Goal: Task Accomplishment & Management: Complete application form

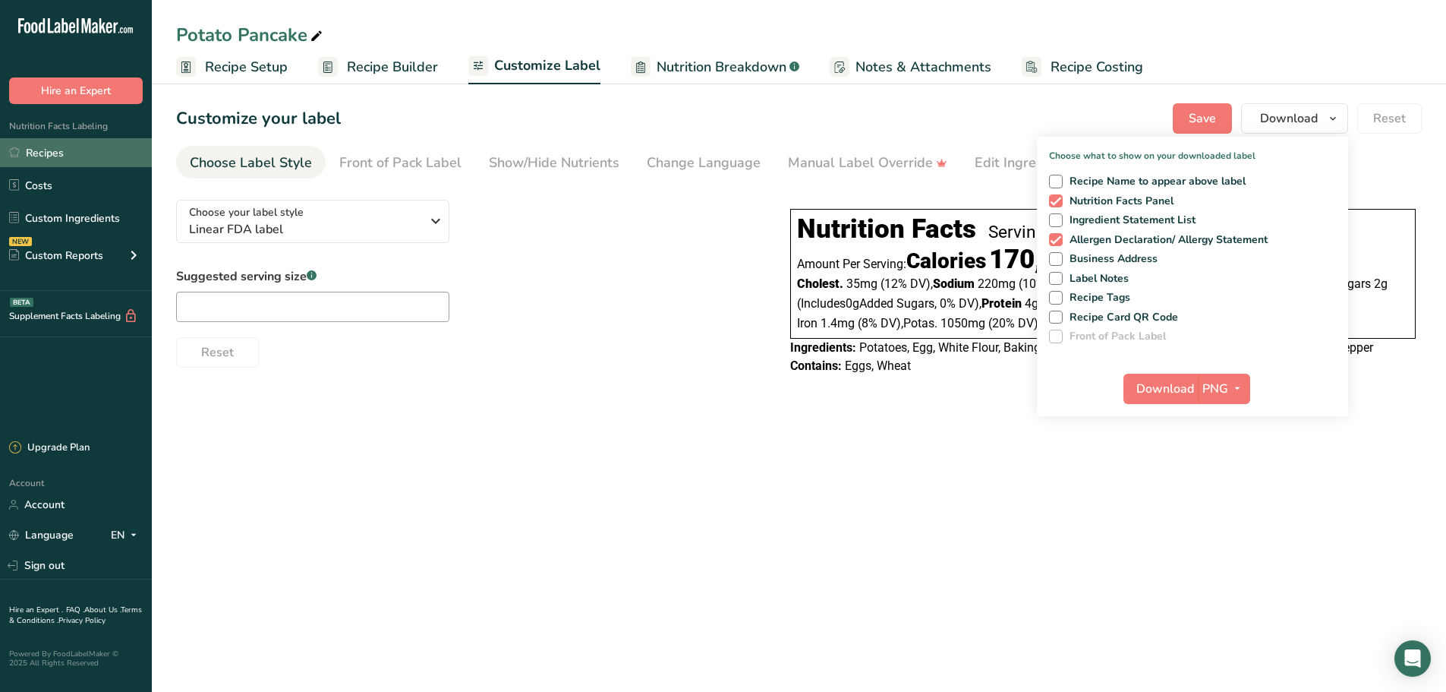
click at [52, 153] on link "Recipes" at bounding box center [76, 152] width 152 height 29
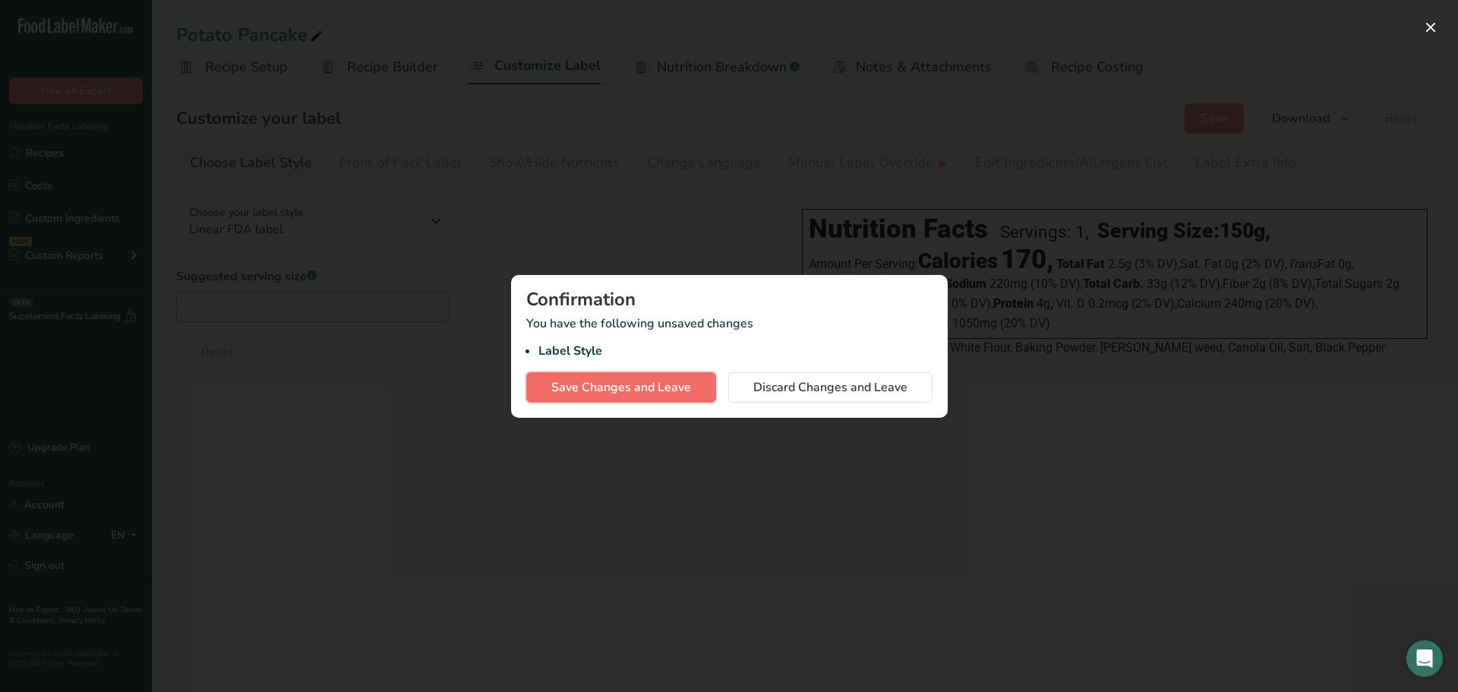
click at [651, 398] on button "Save Changes and Leave" at bounding box center [621, 387] width 190 height 30
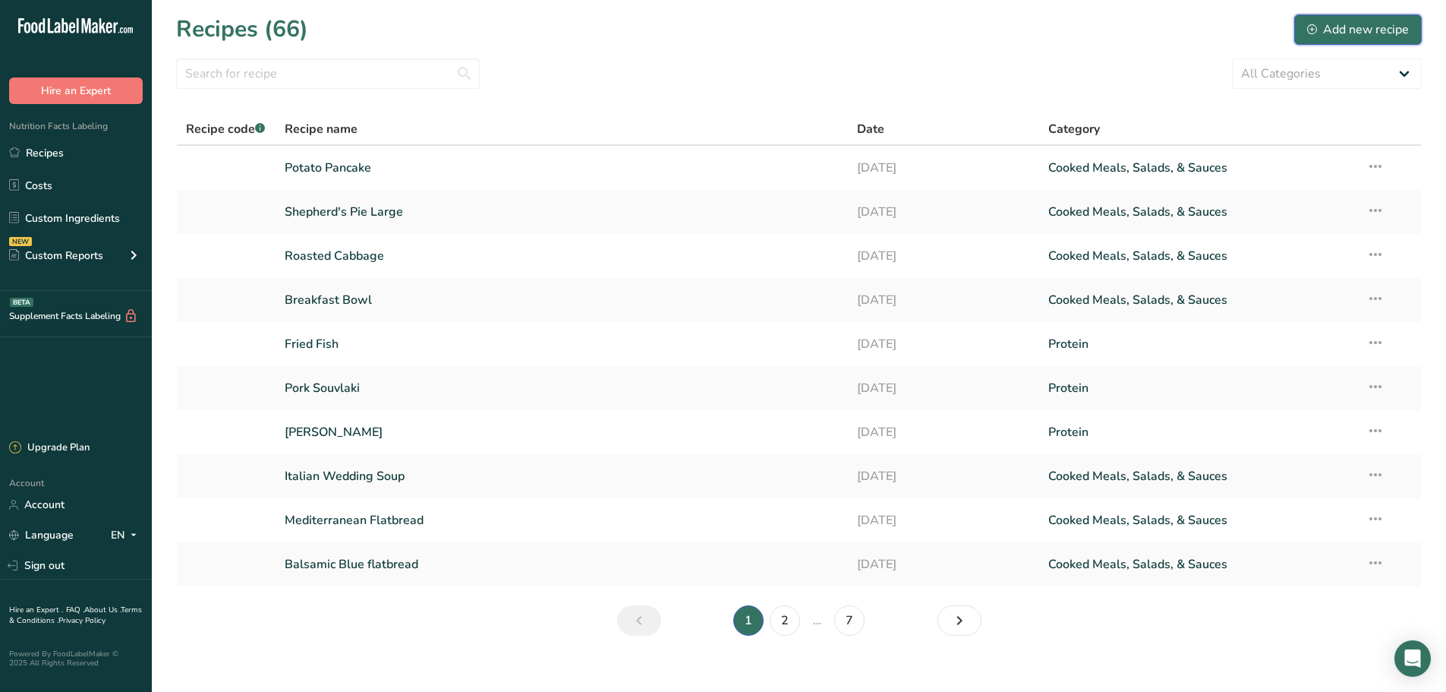
click at [1403, 30] on div "Add new recipe" at bounding box center [1358, 29] width 102 height 18
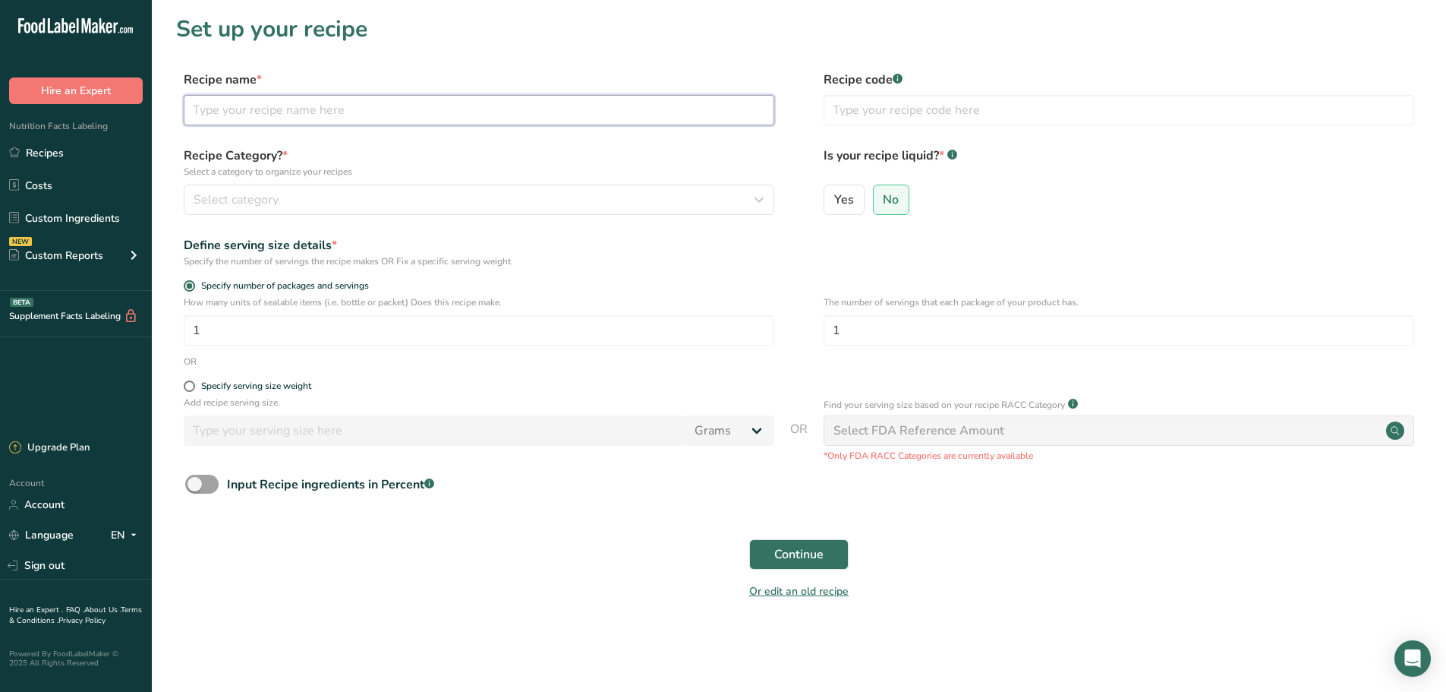
click at [241, 105] on input "text" at bounding box center [479, 110] width 591 height 30
type input "Sweet Potato Mash"
click at [185, 386] on span at bounding box center [189, 385] width 11 height 11
click at [185, 386] on input "Specify serving size weight" at bounding box center [189, 386] width 10 height 10
radio input "true"
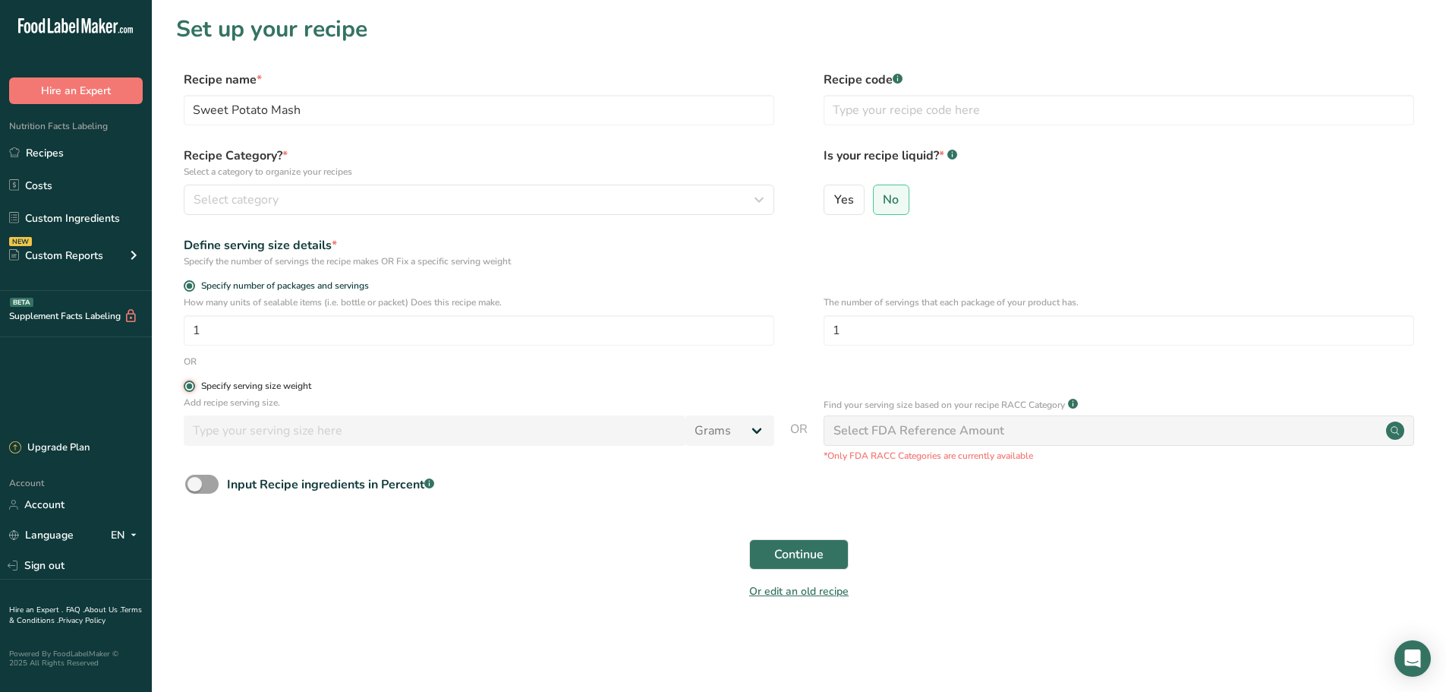
radio input "false"
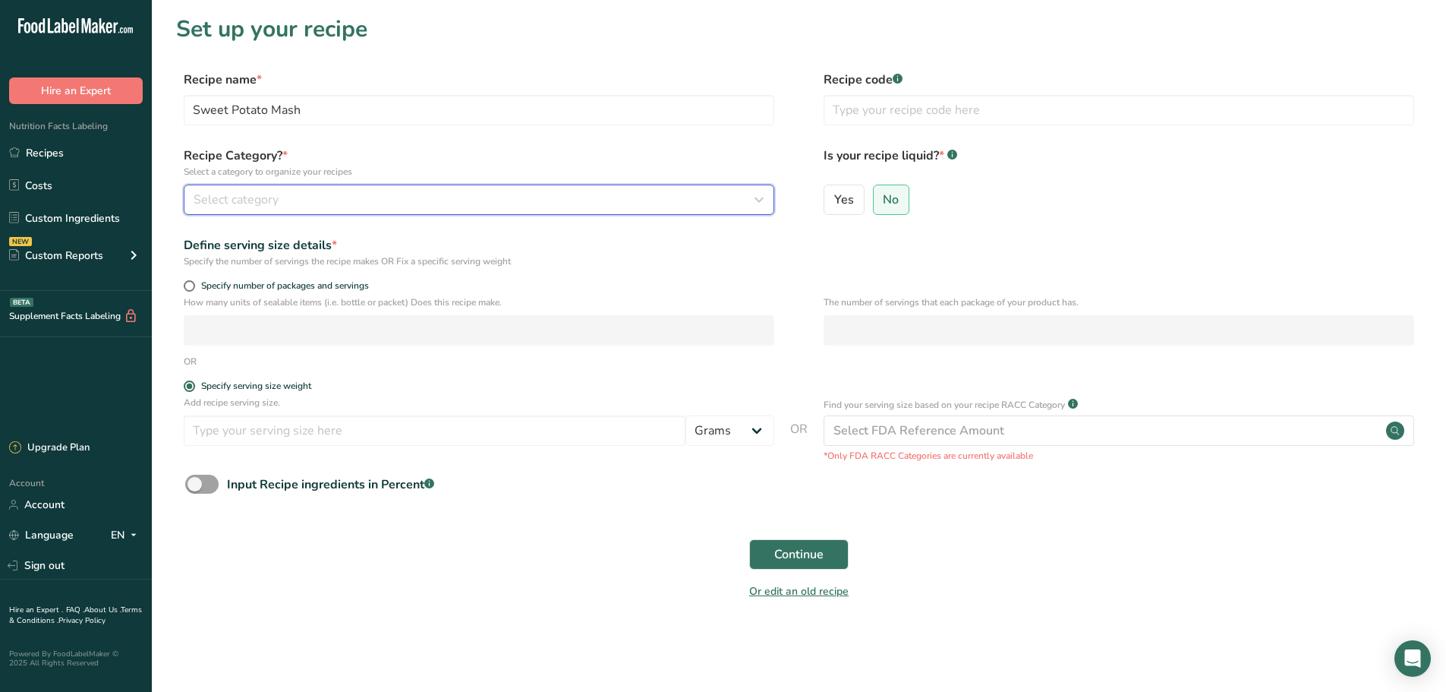
click at [448, 203] on div "Select category" at bounding box center [475, 200] width 562 height 18
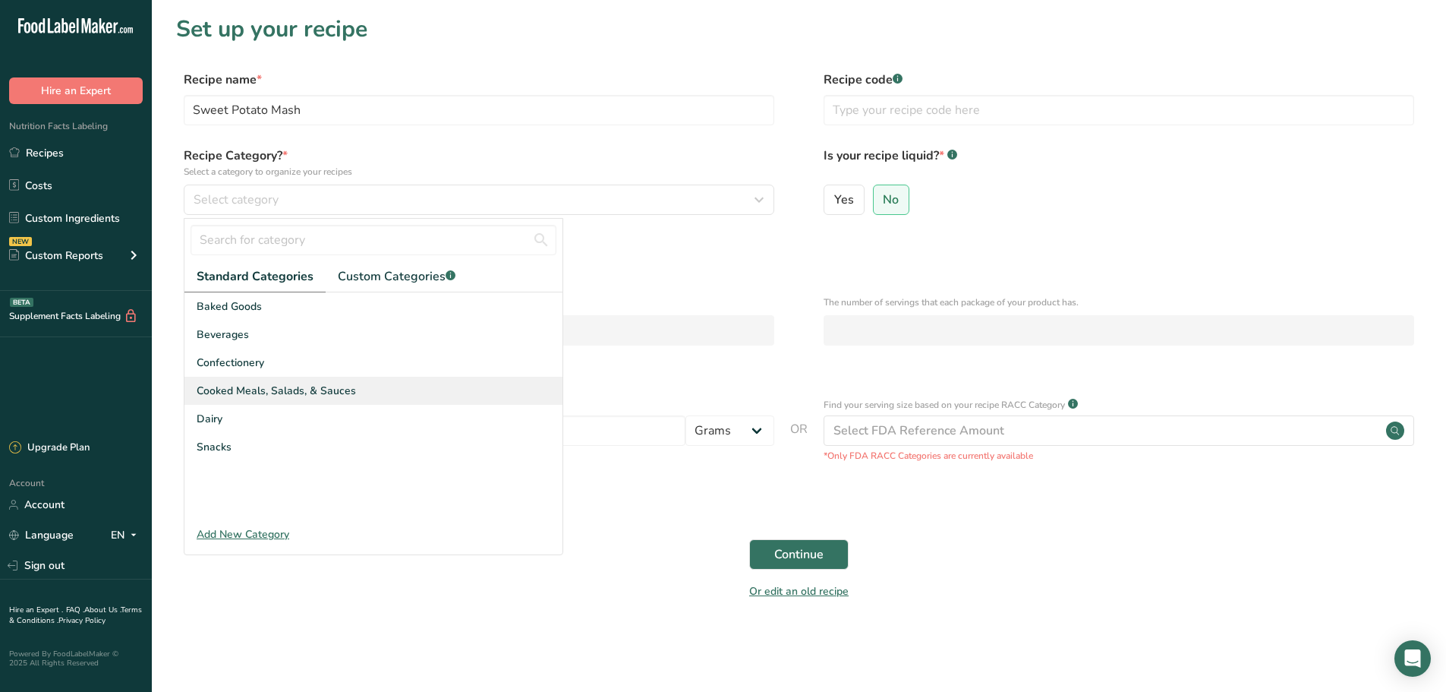
click at [301, 383] on span "Cooked Meals, Salads, & Sauces" at bounding box center [276, 391] width 159 height 16
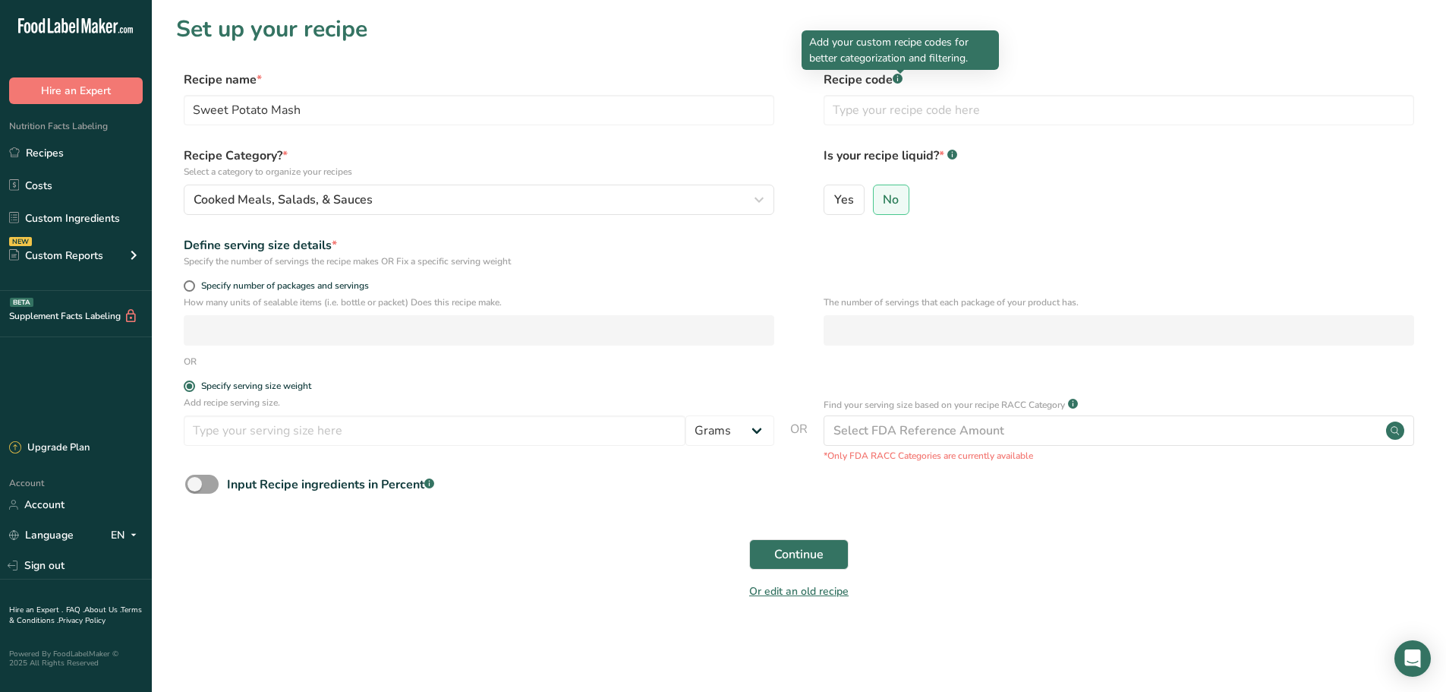
click at [903, 78] on rect at bounding box center [898, 79] width 10 height 10
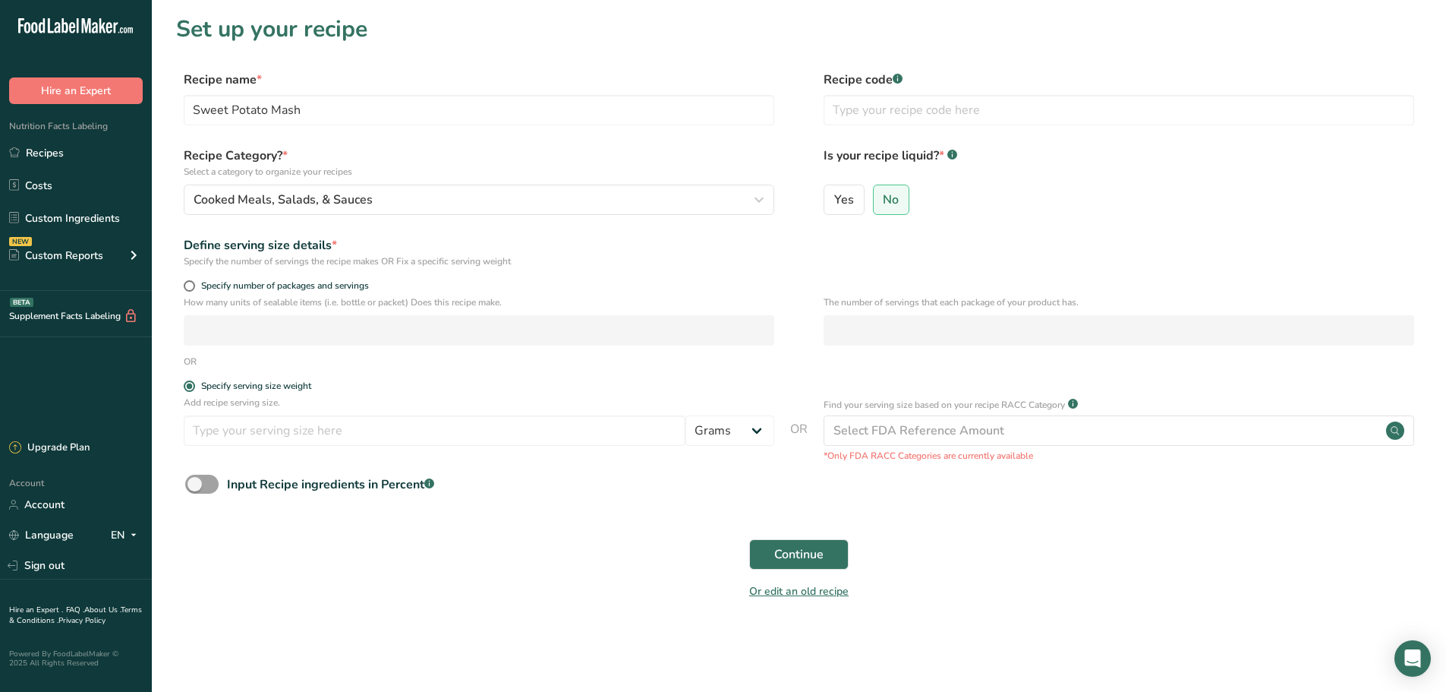
click at [917, 77] on label "Recipe code .a-a{fill:#347362;}.b-a{fill:#fff;}" at bounding box center [1119, 80] width 591 height 18
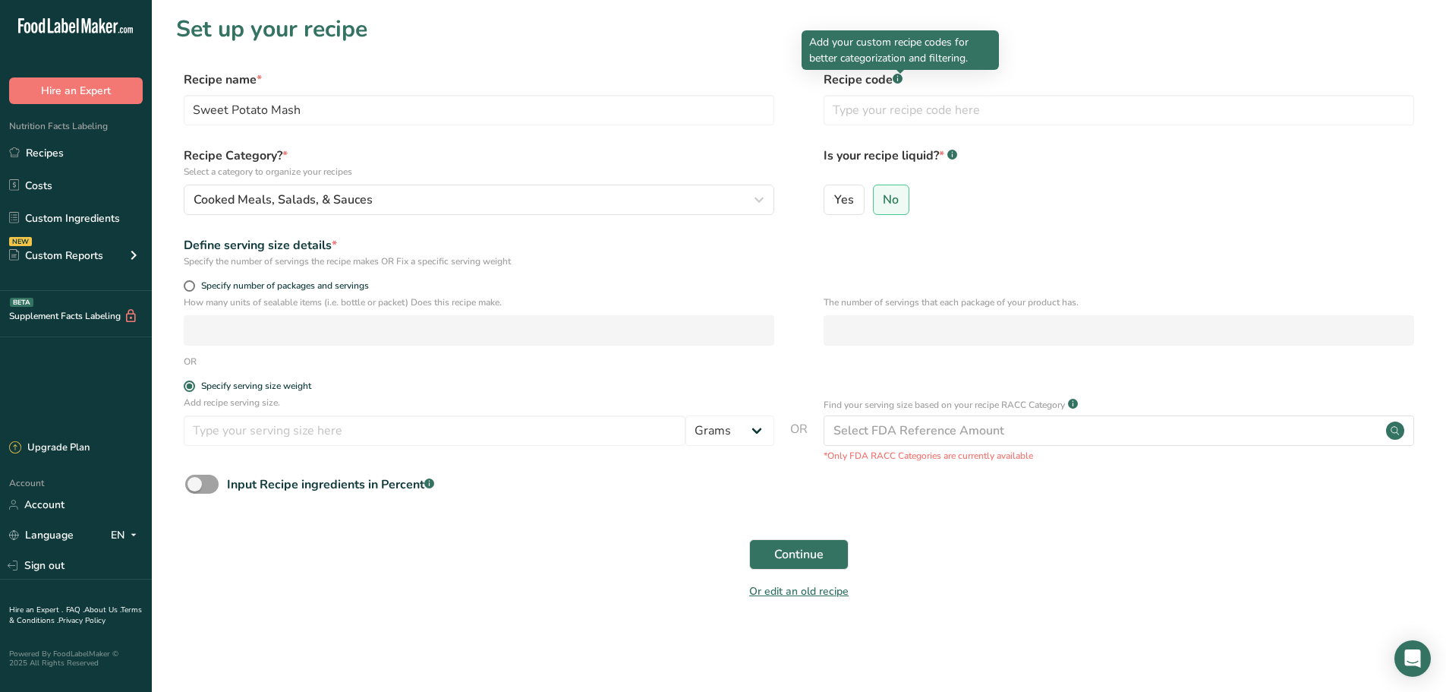
click at [898, 77] on rect at bounding box center [898, 79] width 10 height 10
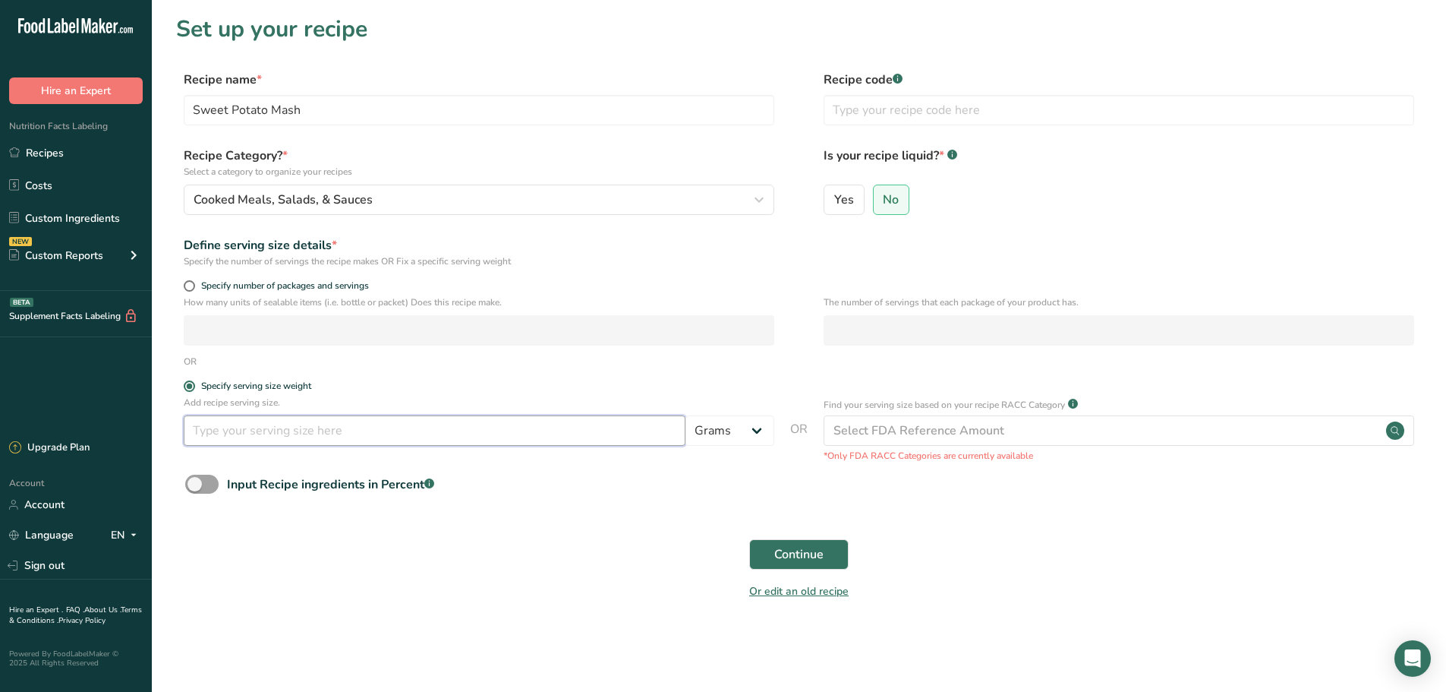
click at [250, 424] on input "number" at bounding box center [435, 430] width 502 height 30
